Goal: Task Accomplishment & Management: Use online tool/utility

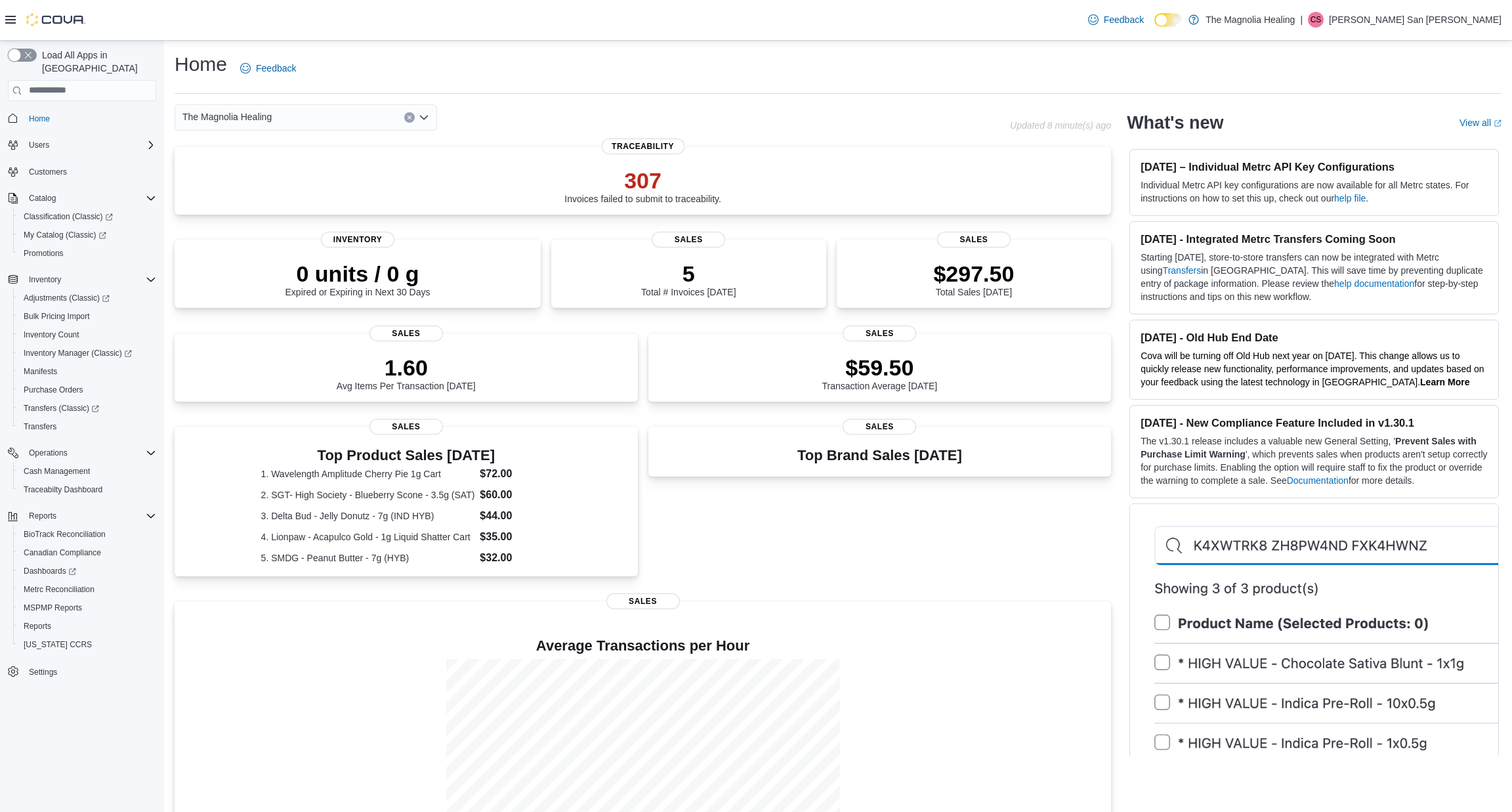
click at [19, 53] on button "button" at bounding box center [22, 55] width 29 height 13
drag, startPoint x: 93, startPoint y: 347, endPoint x: 93, endPoint y: 338, distance: 9.0
click at [93, 338] on div "Adjustments (Classic) Bulk Pricing Import Inventory Count Inventory Manager (Cl…" at bounding box center [87, 361] width 148 height 147
click at [93, 348] on span "Inventory Manager (Classic)" at bounding box center [73, 353] width 98 height 11
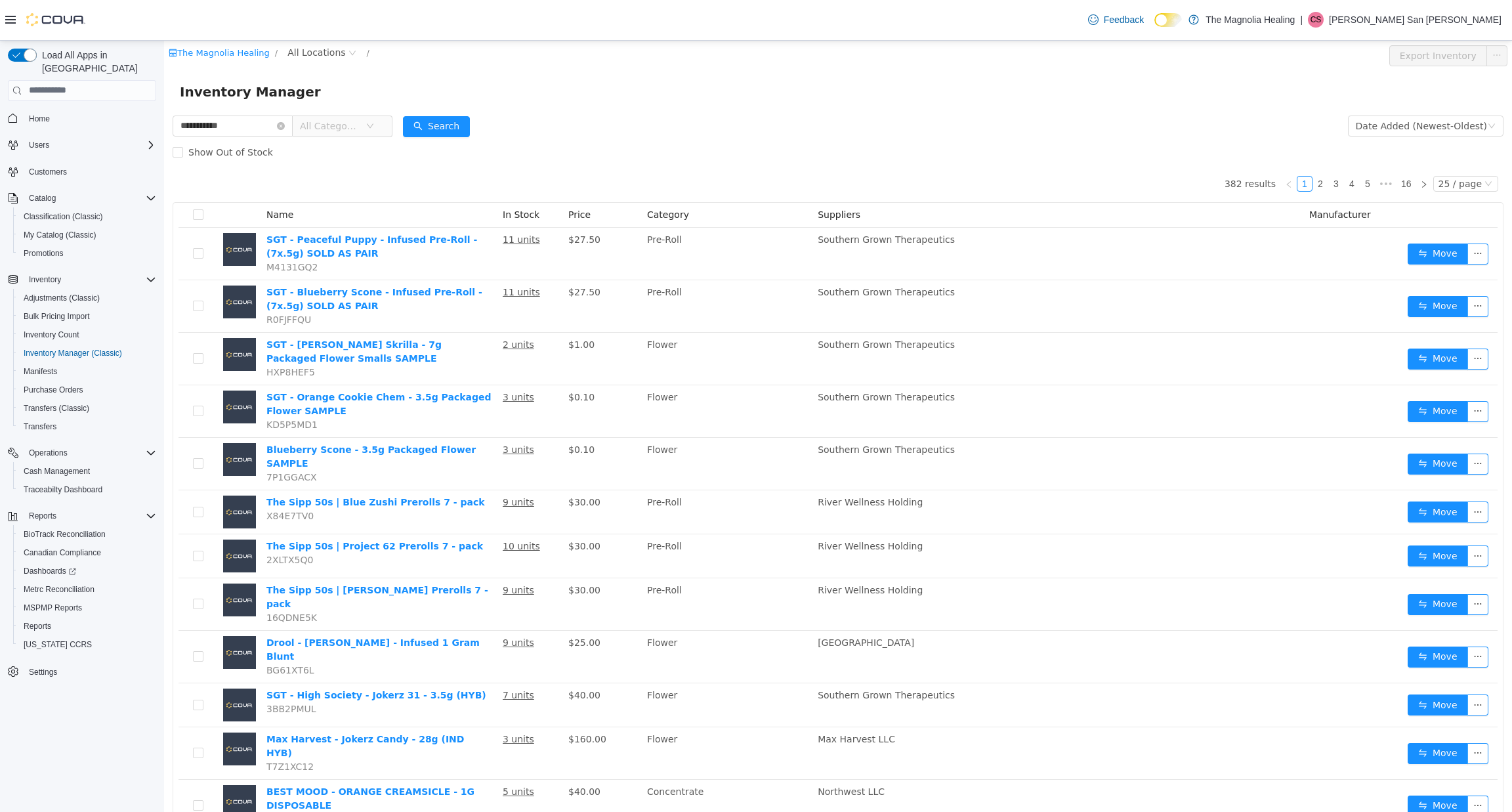
type input "**********"
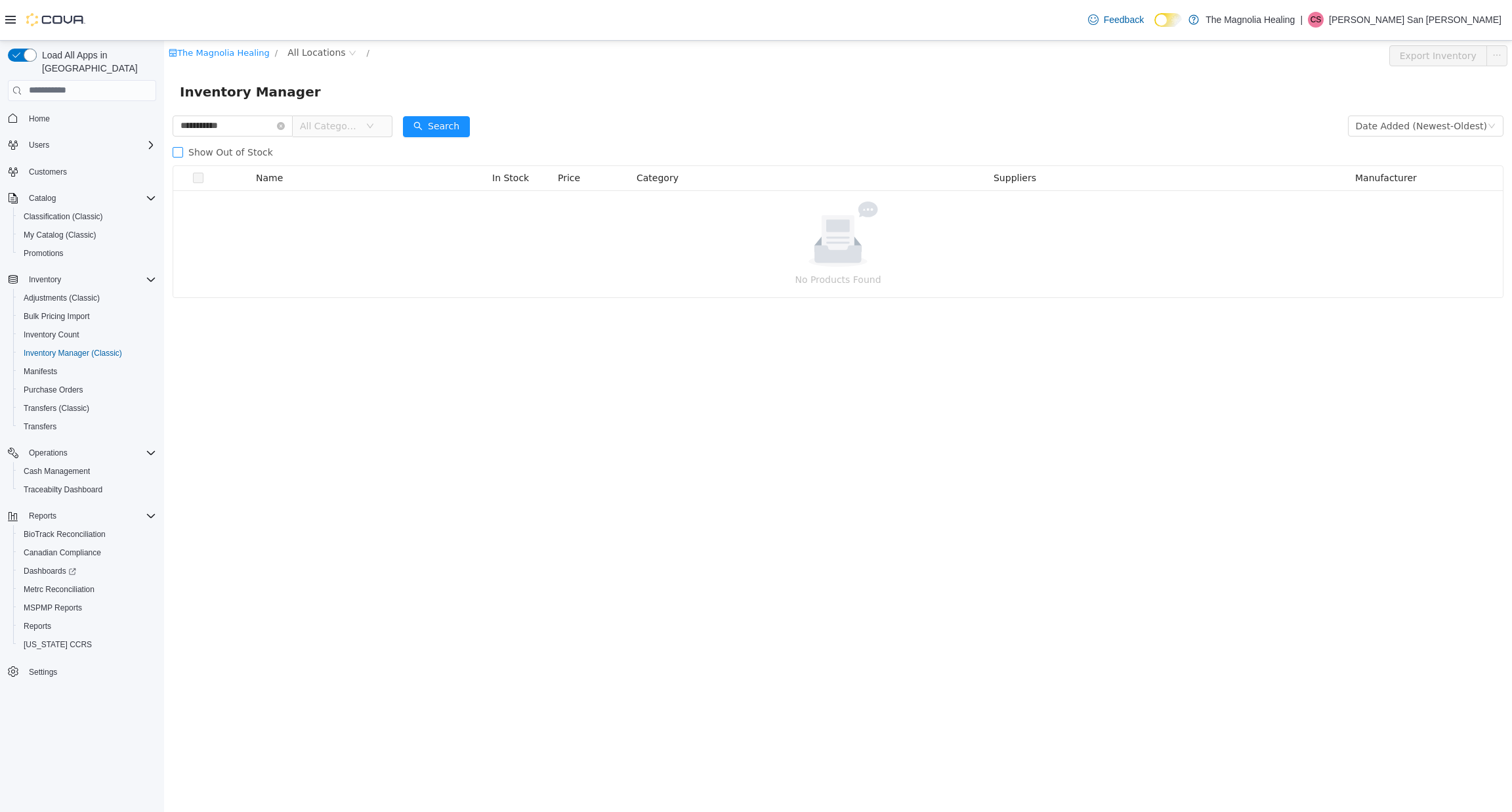
click at [254, 147] on span "Show Out of Stock" at bounding box center [231, 152] width 95 height 11
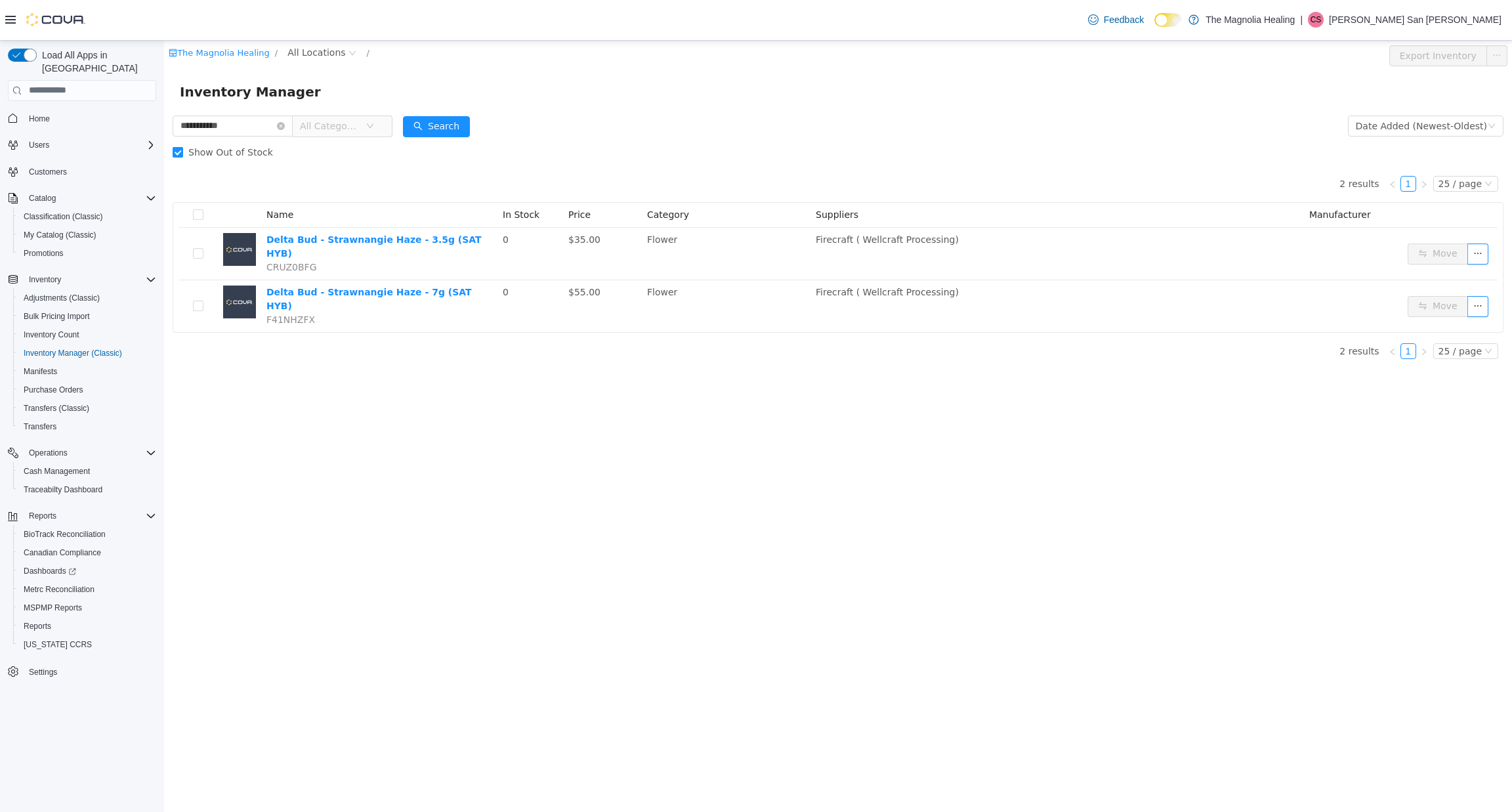
click at [237, 154] on span "Show Out of Stock" at bounding box center [231, 152] width 95 height 11
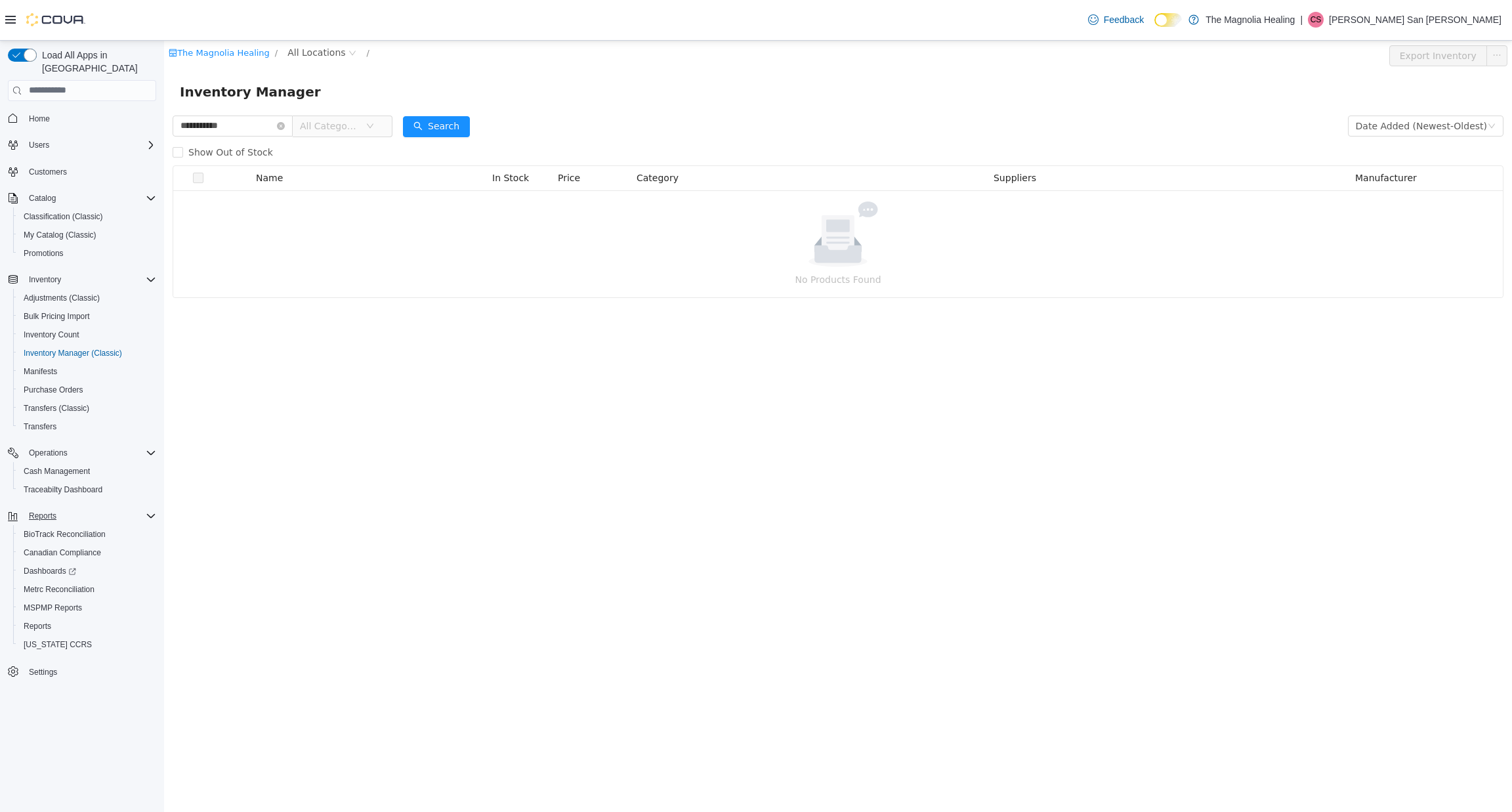
click at [46, 510] on span "Reports" at bounding box center [42, 515] width 27 height 11
click at [50, 621] on span "Reports" at bounding box center [37, 626] width 27 height 11
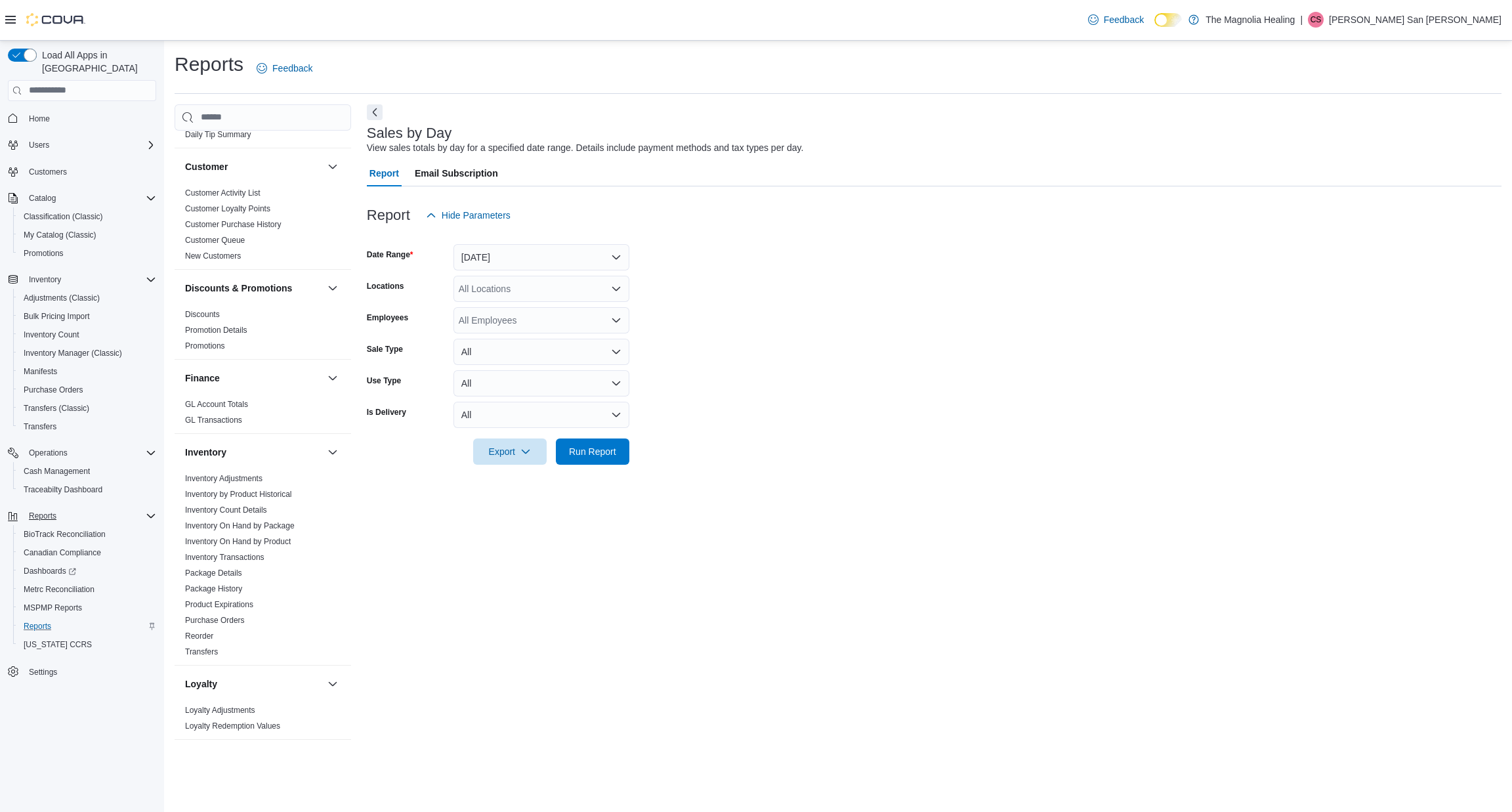
scroll to position [348, 0]
click at [274, 526] on link "Inventory On Hand by Product" at bounding box center [238, 530] width 106 height 9
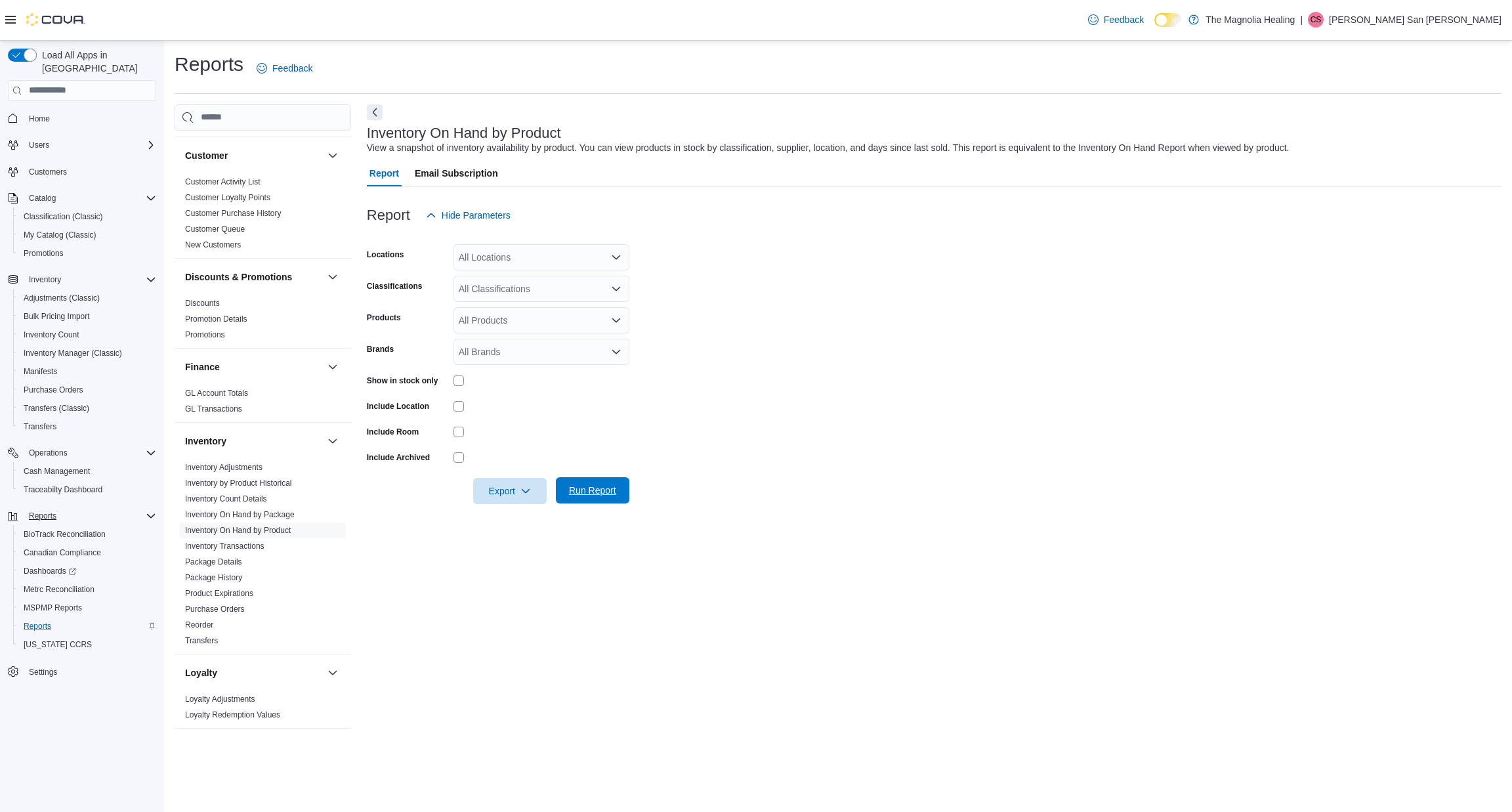
click at [583, 484] on span "Run Report" at bounding box center [592, 490] width 47 height 13
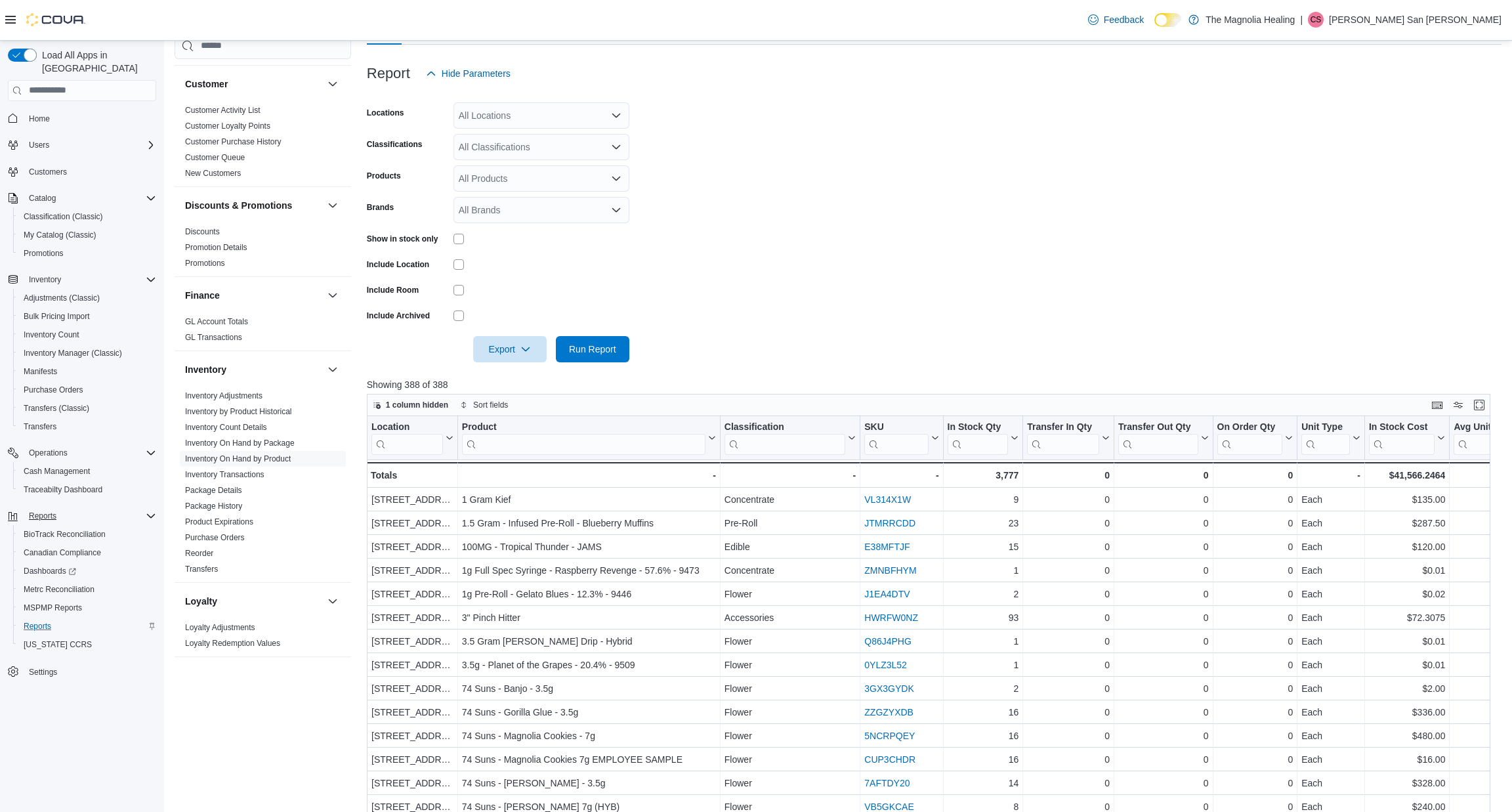
scroll to position [83, 0]
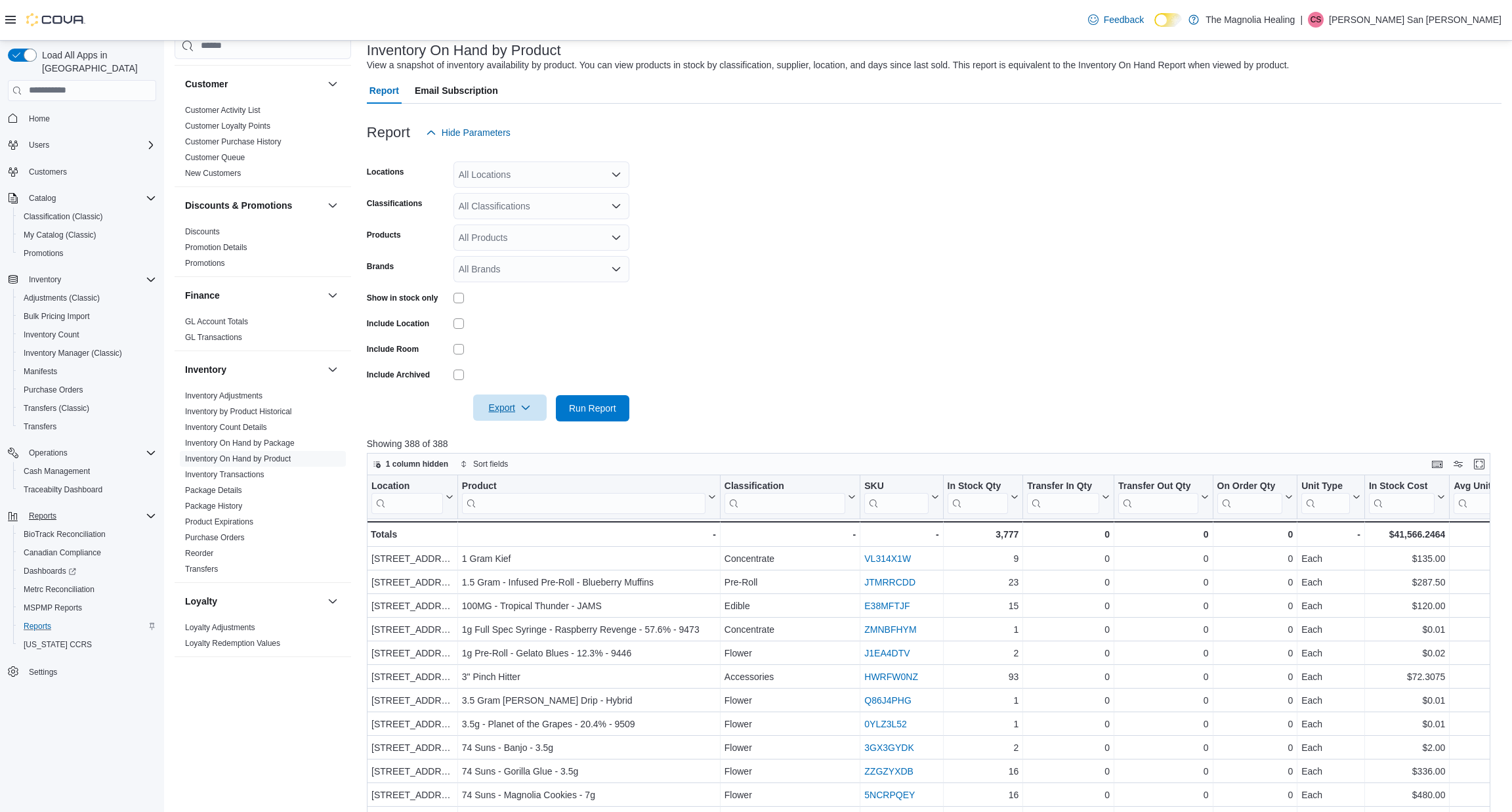
click at [519, 408] on span "Export" at bounding box center [510, 407] width 58 height 26
click at [562, 339] on div at bounding box center [541, 348] width 176 height 20
click at [560, 173] on div "All Locations" at bounding box center [541, 174] width 176 height 26
click at [567, 215] on div "[STREET_ADDRESS]" at bounding box center [541, 213] width 160 height 13
click at [701, 189] on form "Locations [STREET_ADDRESS] Classifications All Classifications Products All Pro…" at bounding box center [934, 284] width 1135 height 276
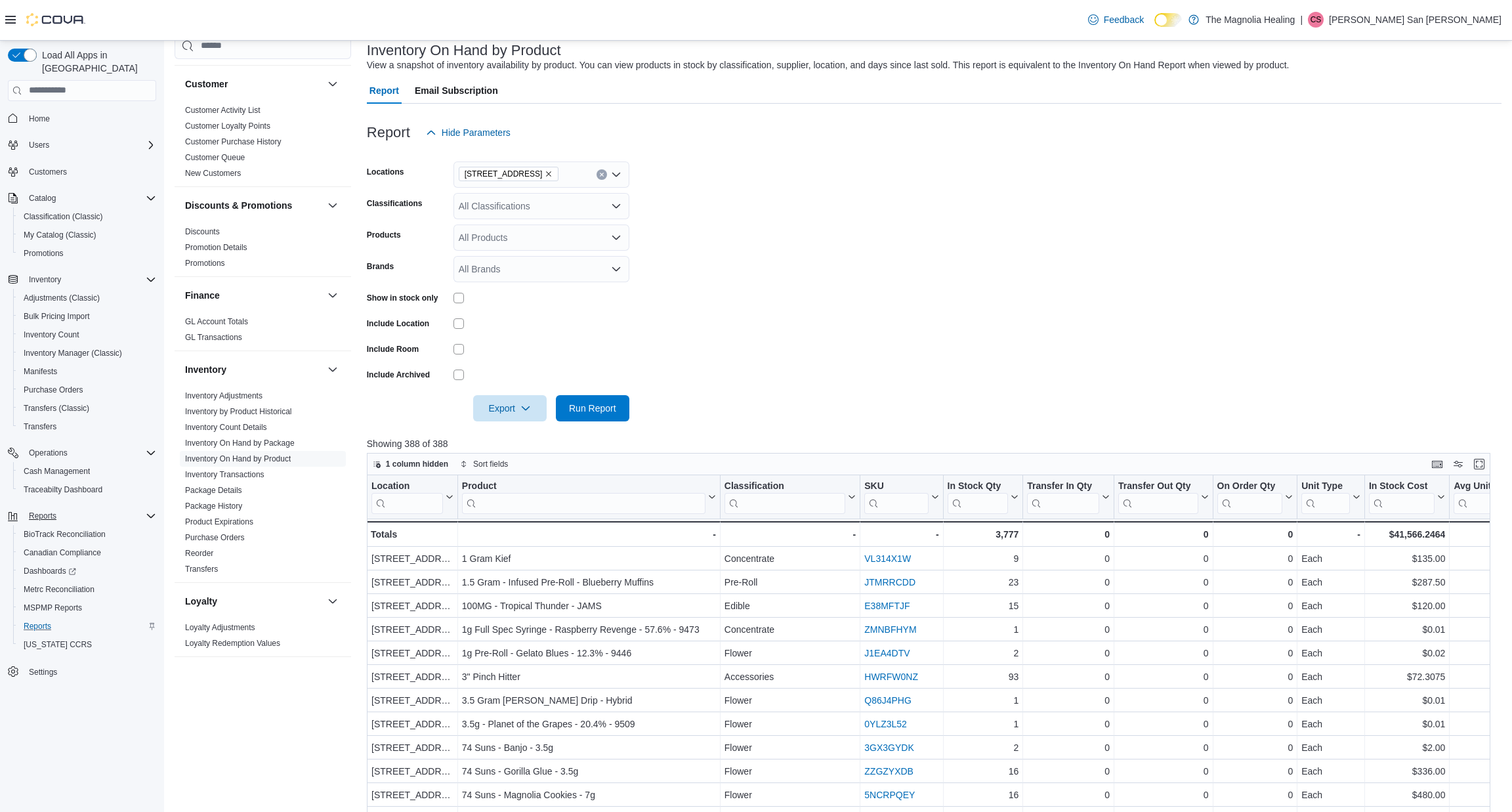
click at [555, 198] on div "All Classifications" at bounding box center [541, 206] width 176 height 26
click at [541, 251] on div "Flower" at bounding box center [541, 245] width 160 height 13
click at [512, 246] on span "Concentrate" at bounding box center [506, 245] width 50 height 13
click at [510, 264] on div "Edible" at bounding box center [529, 265] width 135 height 13
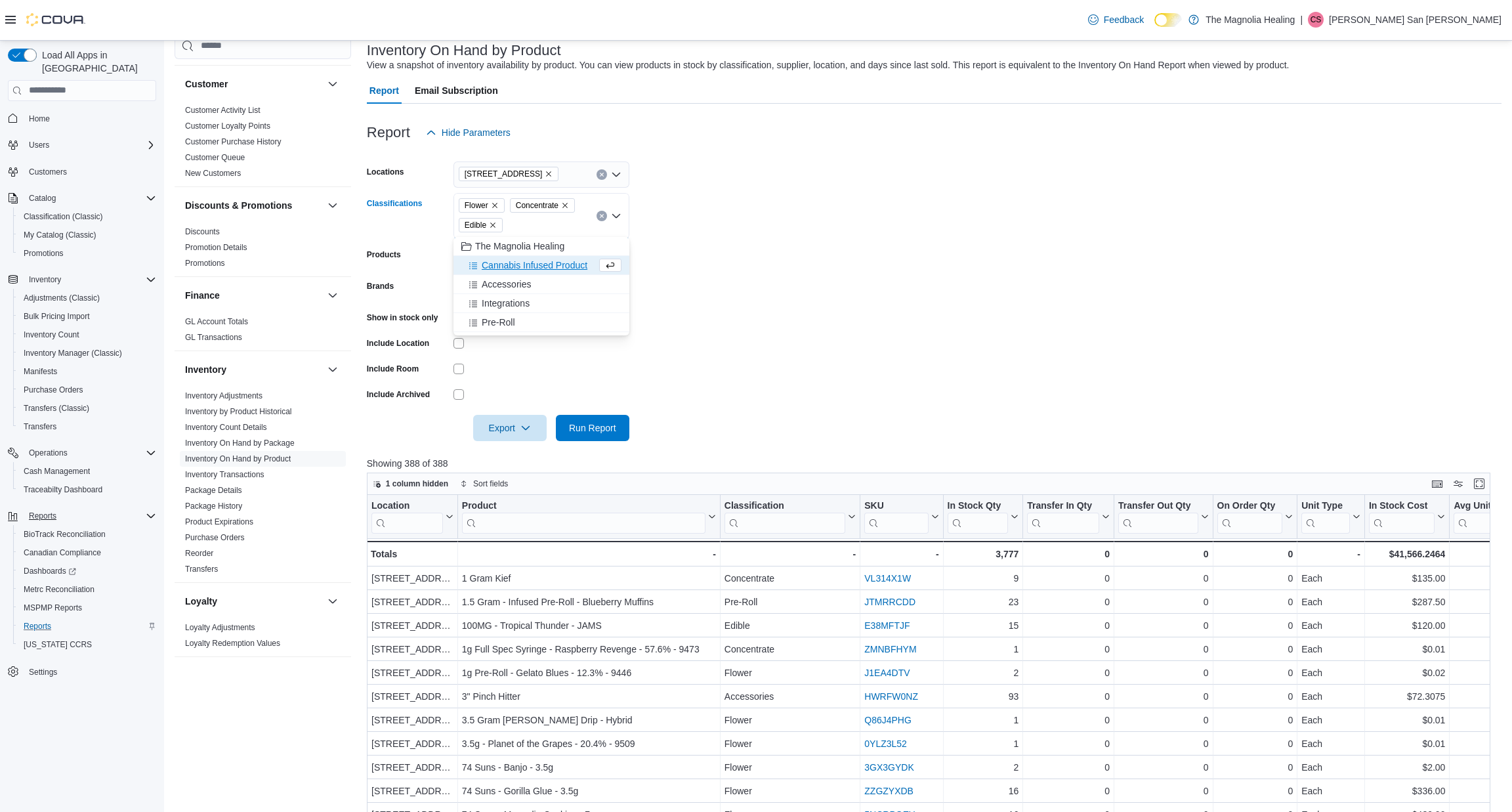
click at [510, 265] on span "Cannabis Infused Product" at bounding box center [534, 265] width 106 height 13
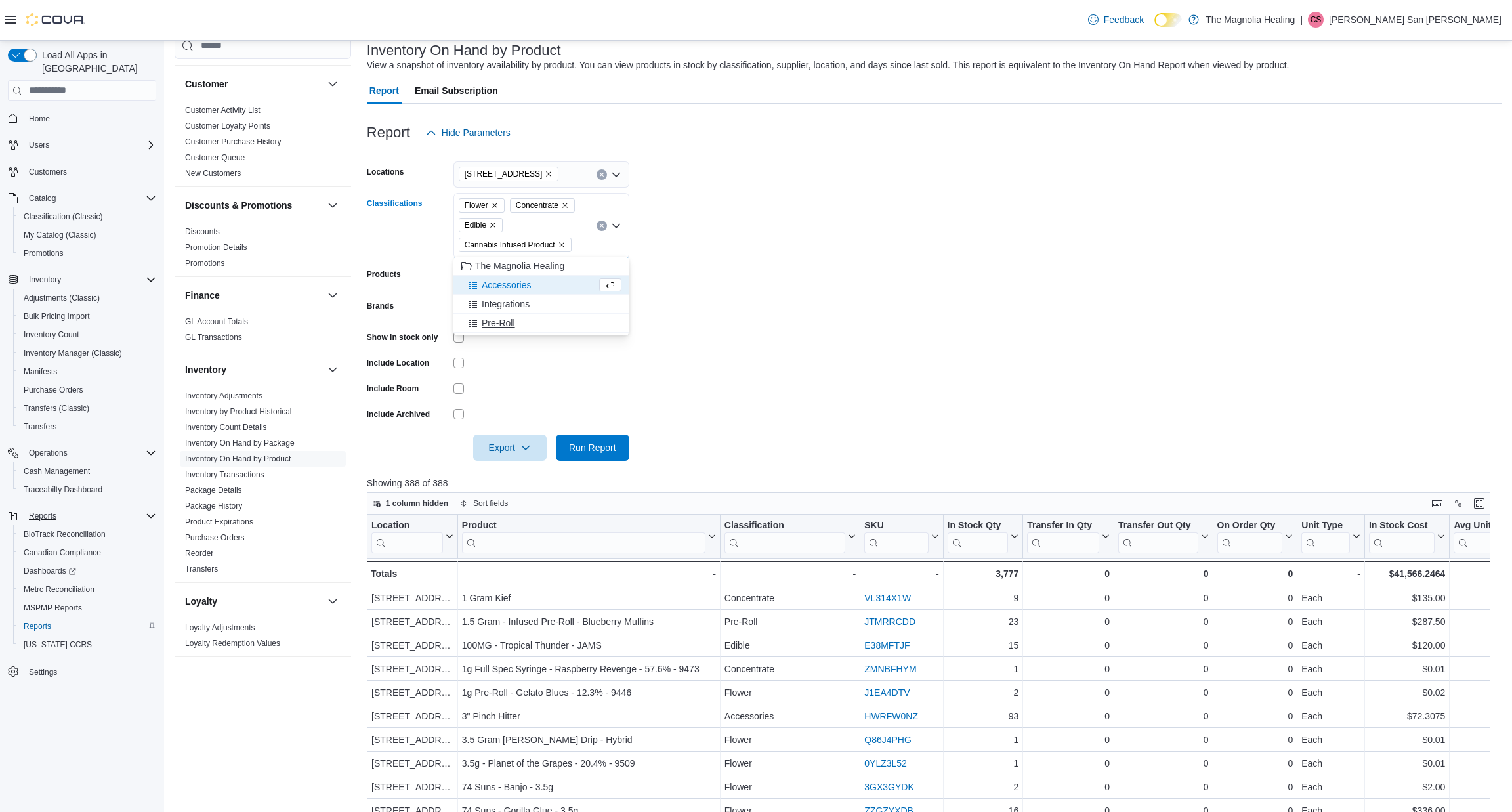
click at [515, 317] on span "Pre-Roll" at bounding box center [498, 323] width 34 height 13
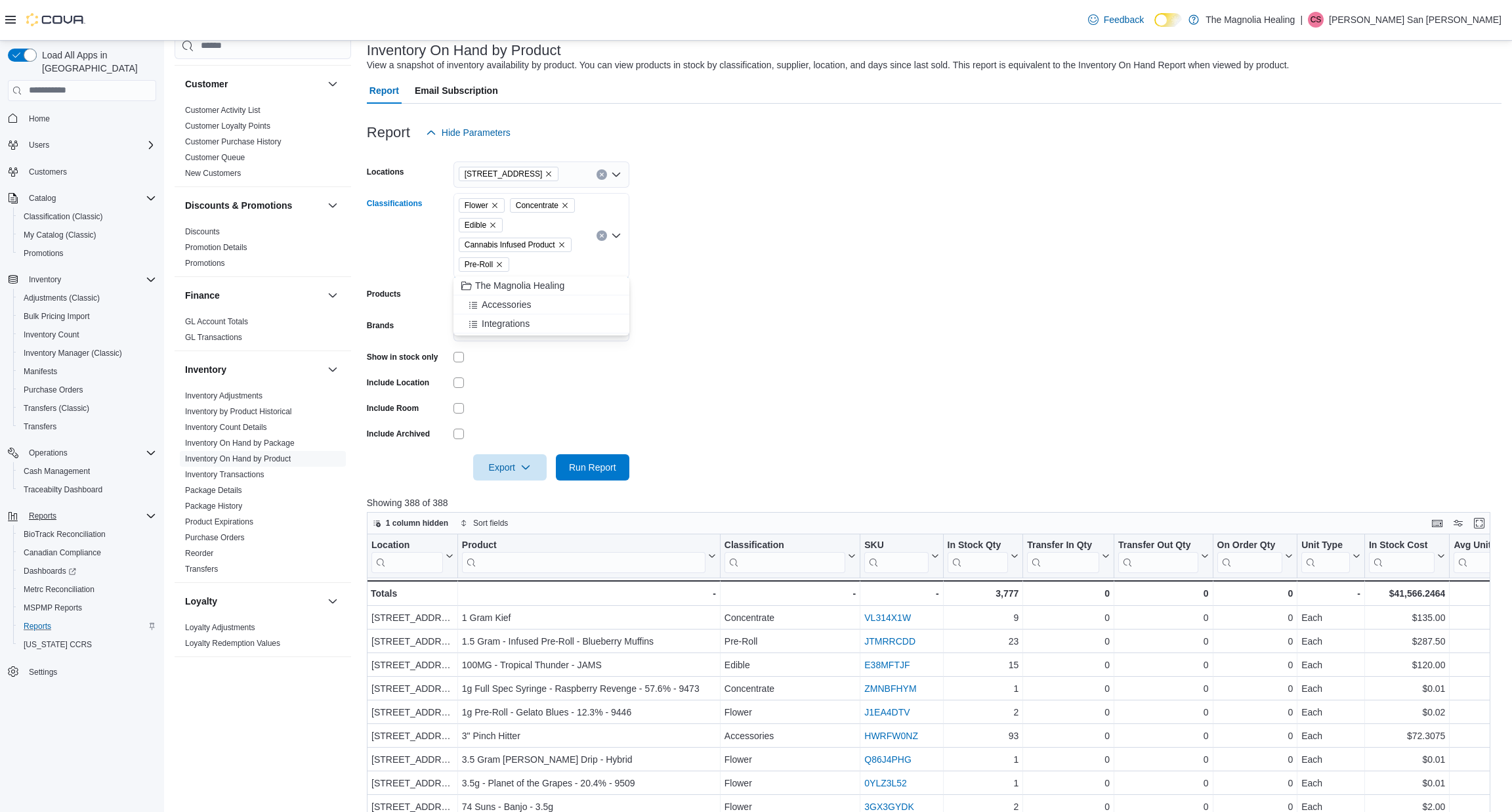
click at [741, 311] on form "Locations [STREET_ADDRESS] Classifications Flower Concentrate Edible Cannabis I…" at bounding box center [934, 313] width 1135 height 335
click at [591, 462] on span "Run Report" at bounding box center [592, 466] width 47 height 13
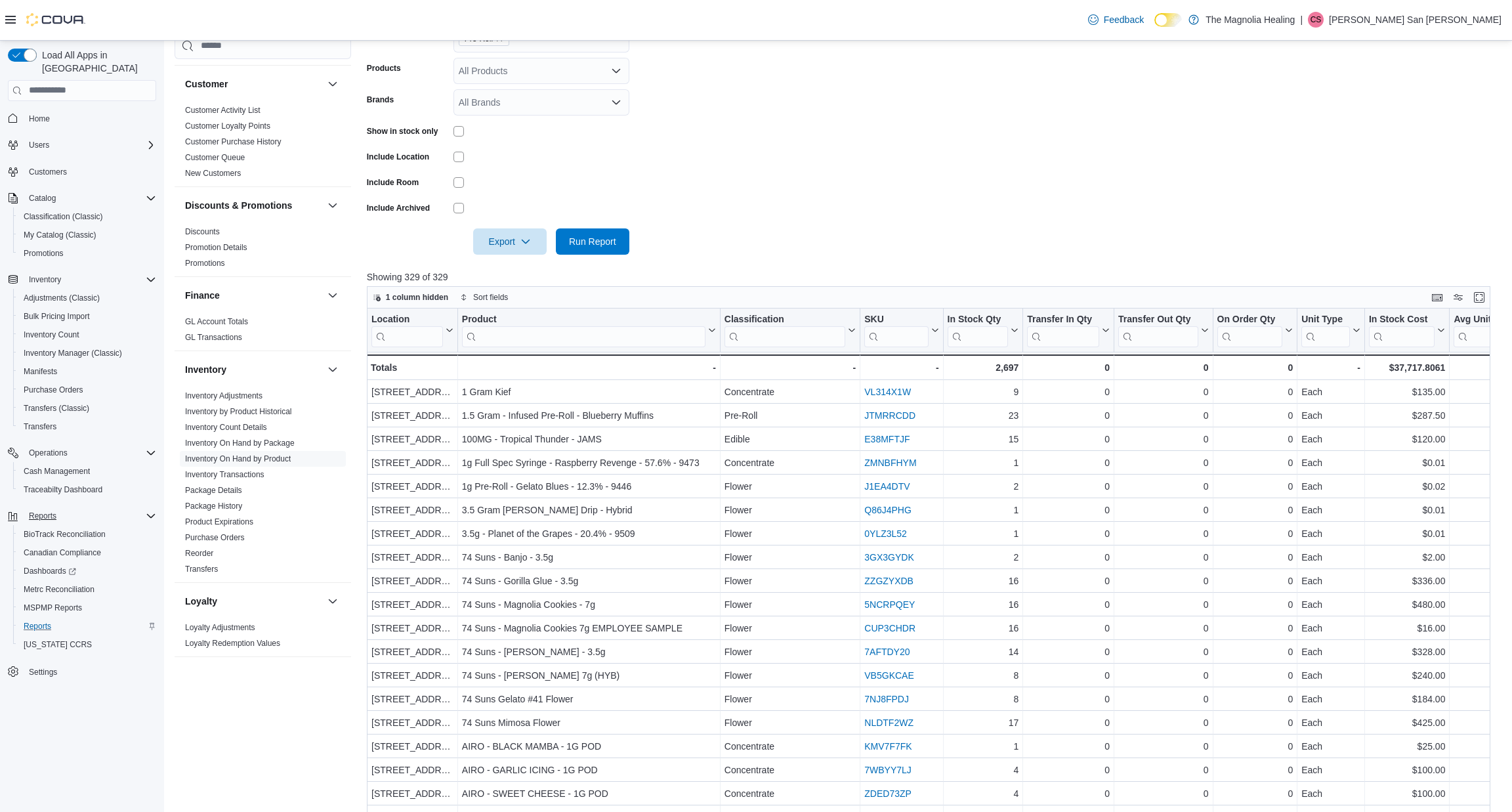
scroll to position [317, 0]
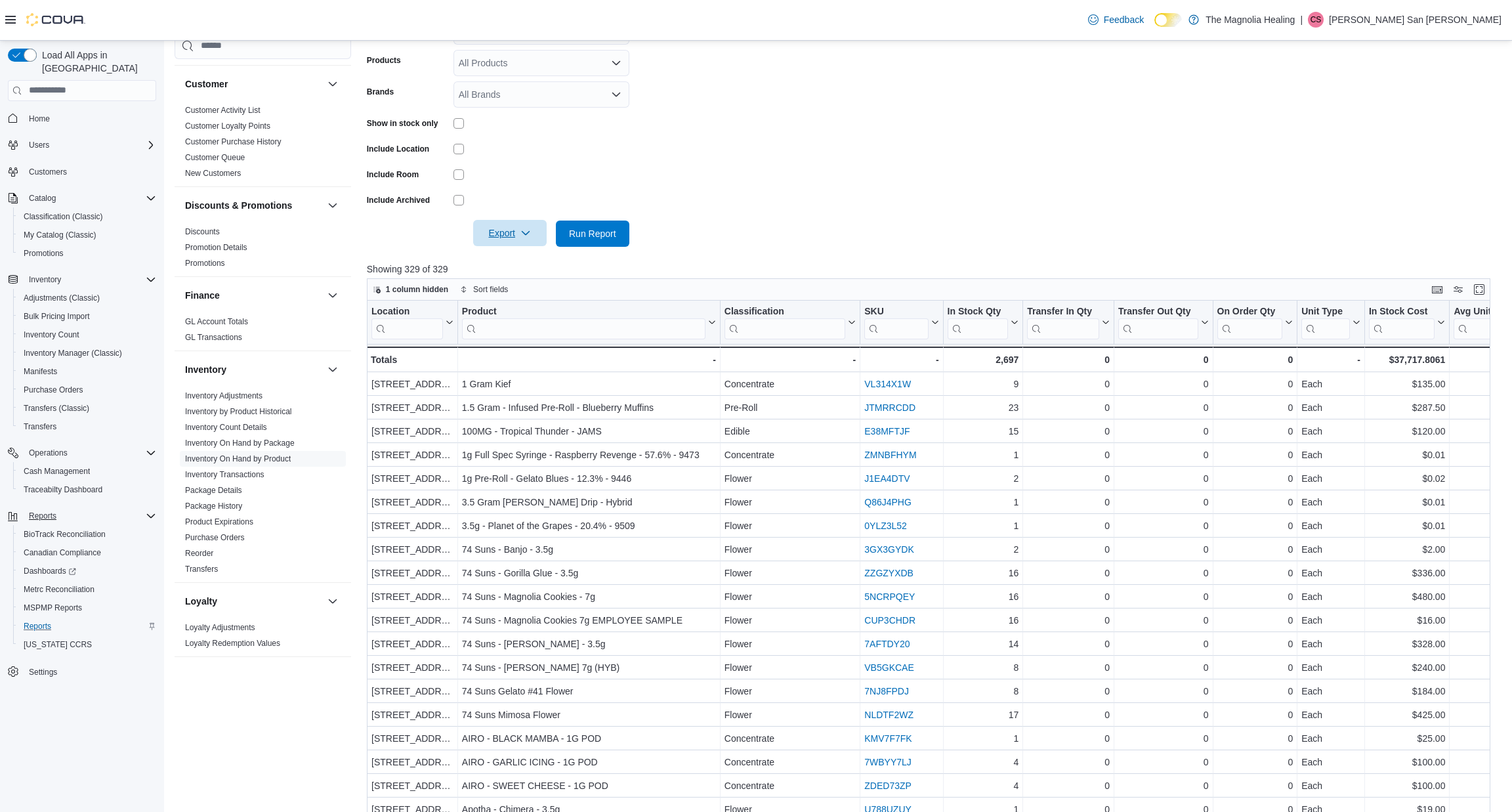
click at [496, 227] on span "Export" at bounding box center [510, 232] width 58 height 26
click at [522, 252] on span "Export to Excel" at bounding box center [510, 257] width 59 height 11
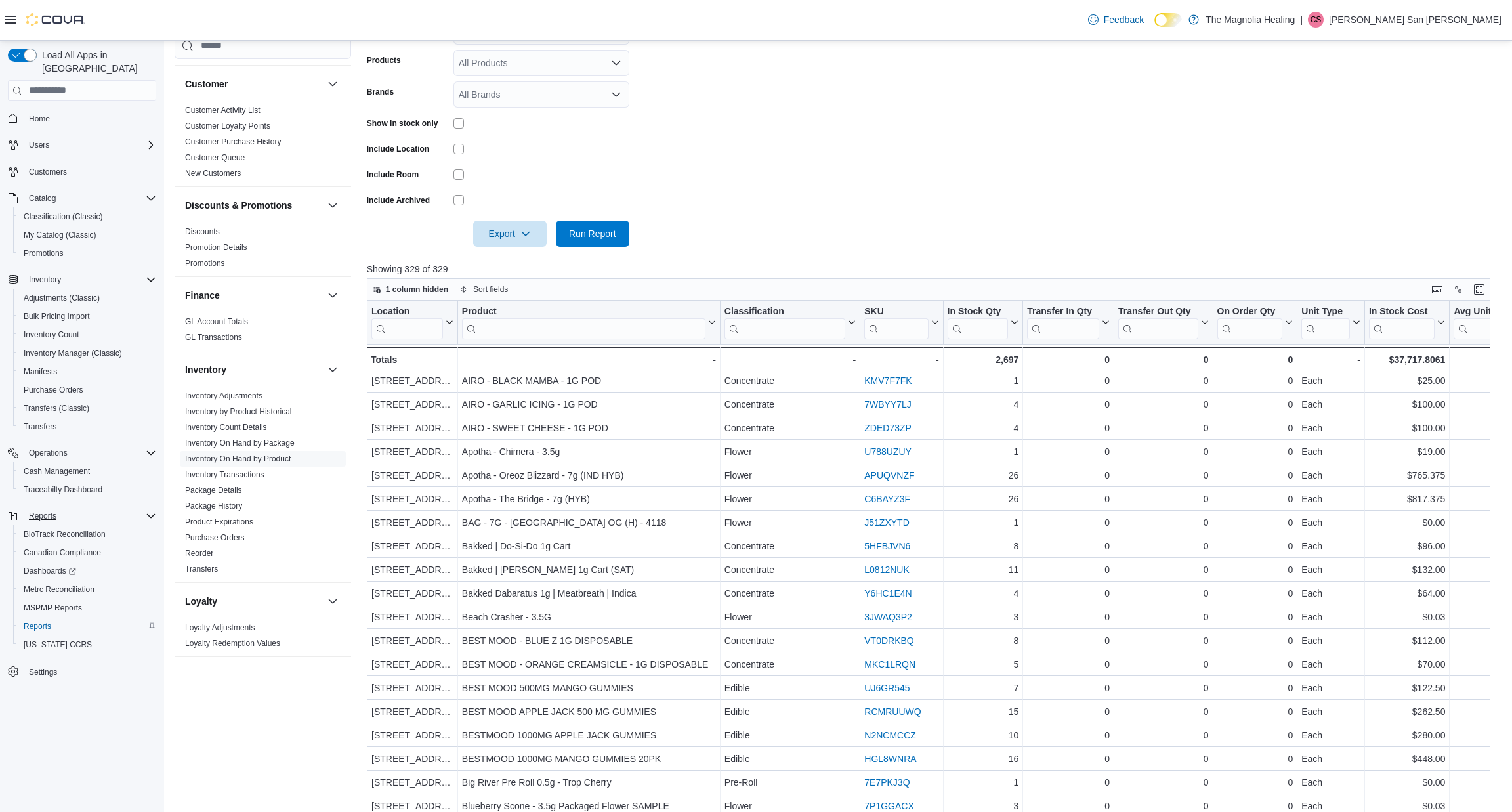
scroll to position [358, 0]
